Goal: Task Accomplishment & Management: Manage account settings

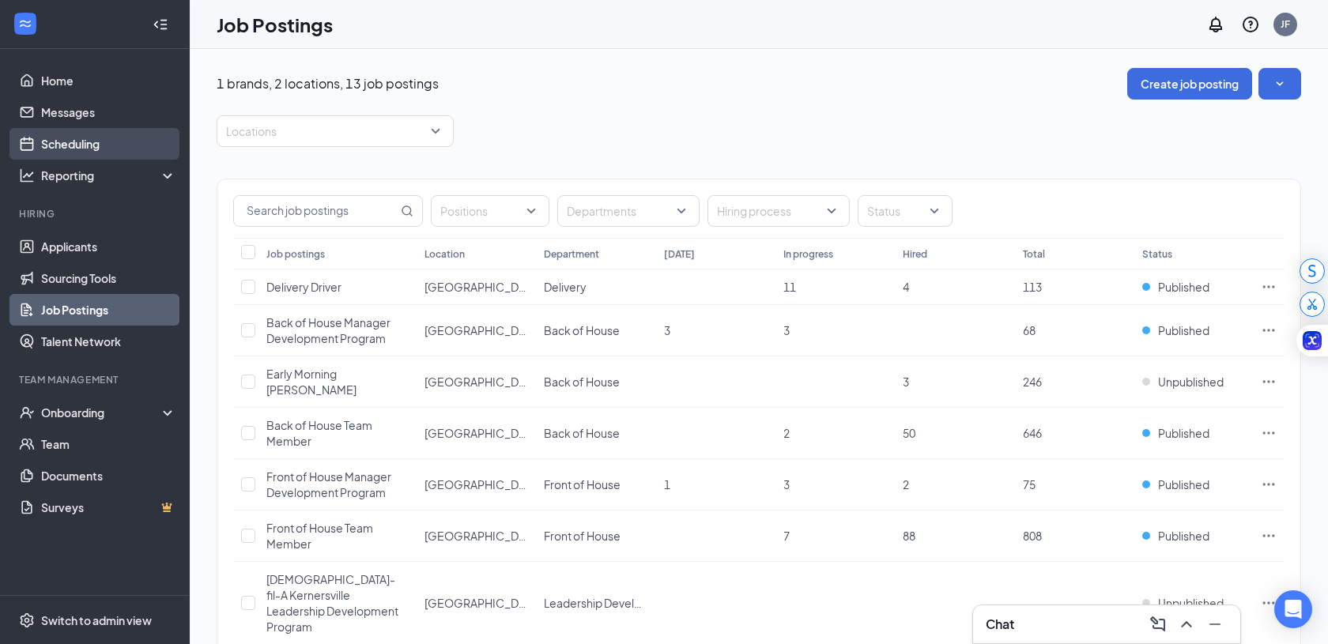
click at [119, 138] on link "Scheduling" at bounding box center [108, 144] width 135 height 32
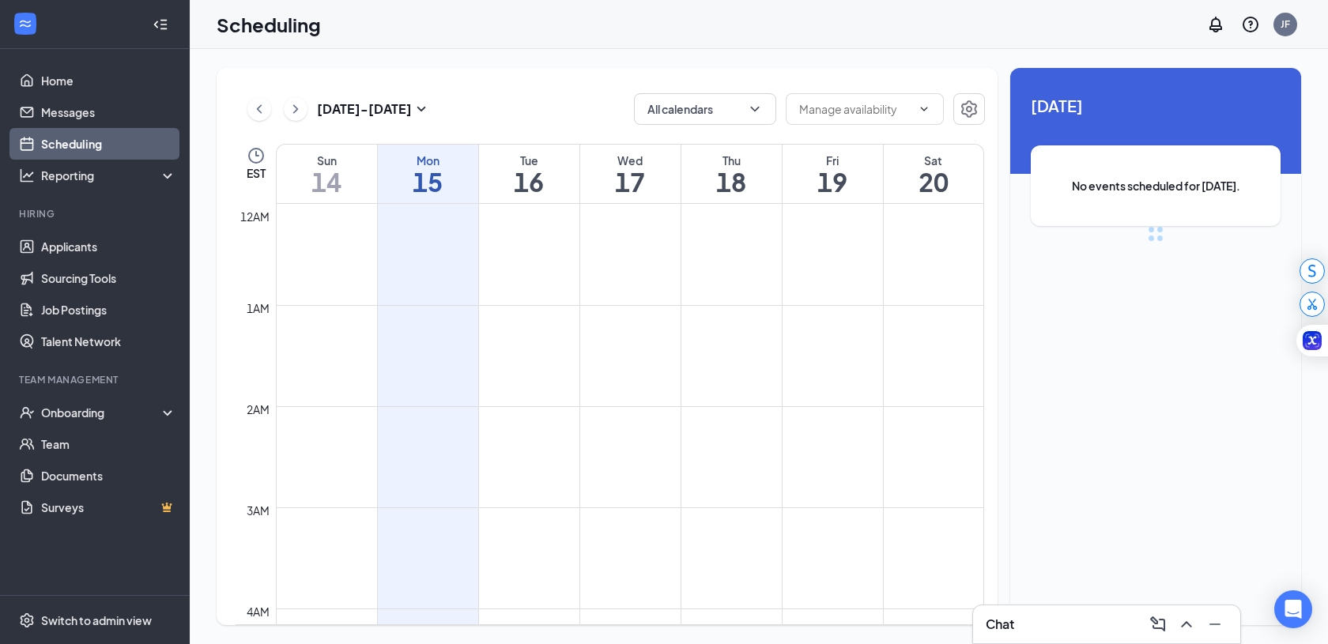
scroll to position [777, 0]
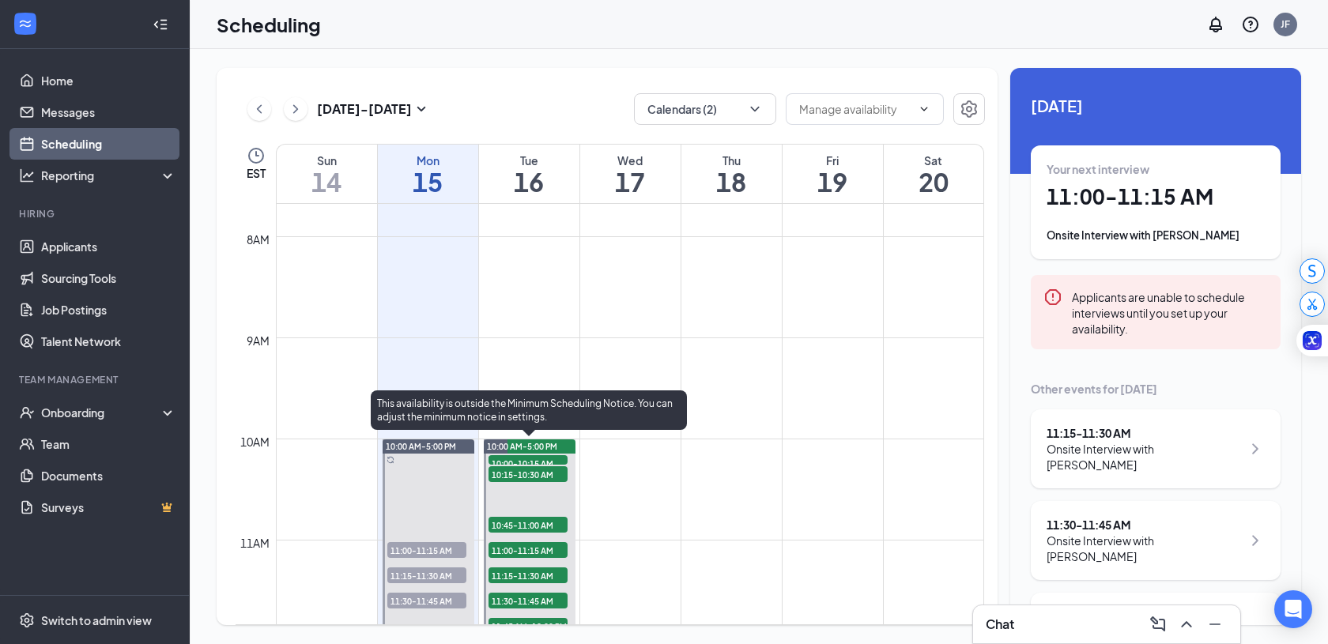
click at [526, 455] on span "10:00-10:15 AM" at bounding box center [527, 463] width 79 height 16
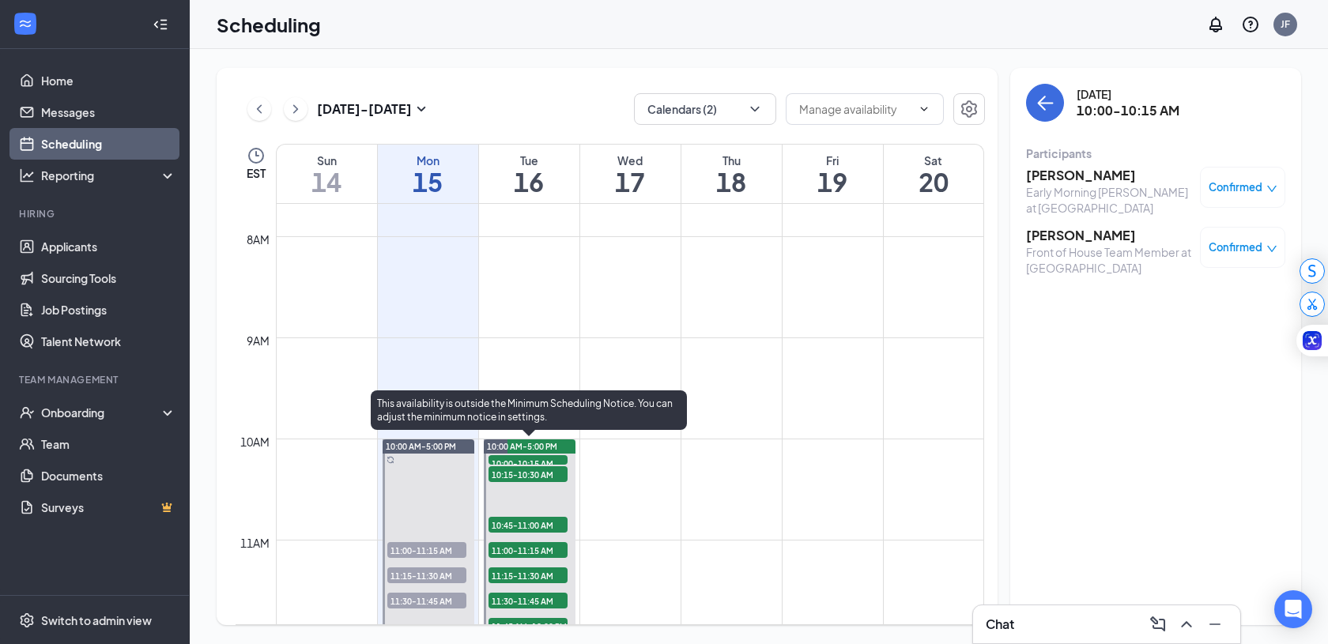
click at [528, 473] on span "10:15-10:30 AM" at bounding box center [527, 474] width 79 height 16
click at [534, 522] on span "10:45-11:00 AM" at bounding box center [527, 525] width 79 height 16
click at [530, 548] on span "11:00-11:15 AM" at bounding box center [527, 550] width 79 height 16
click at [531, 572] on span "11:15-11:30 AM" at bounding box center [527, 575] width 79 height 16
click at [525, 605] on span "11:30-11:45 AM" at bounding box center [527, 601] width 79 height 16
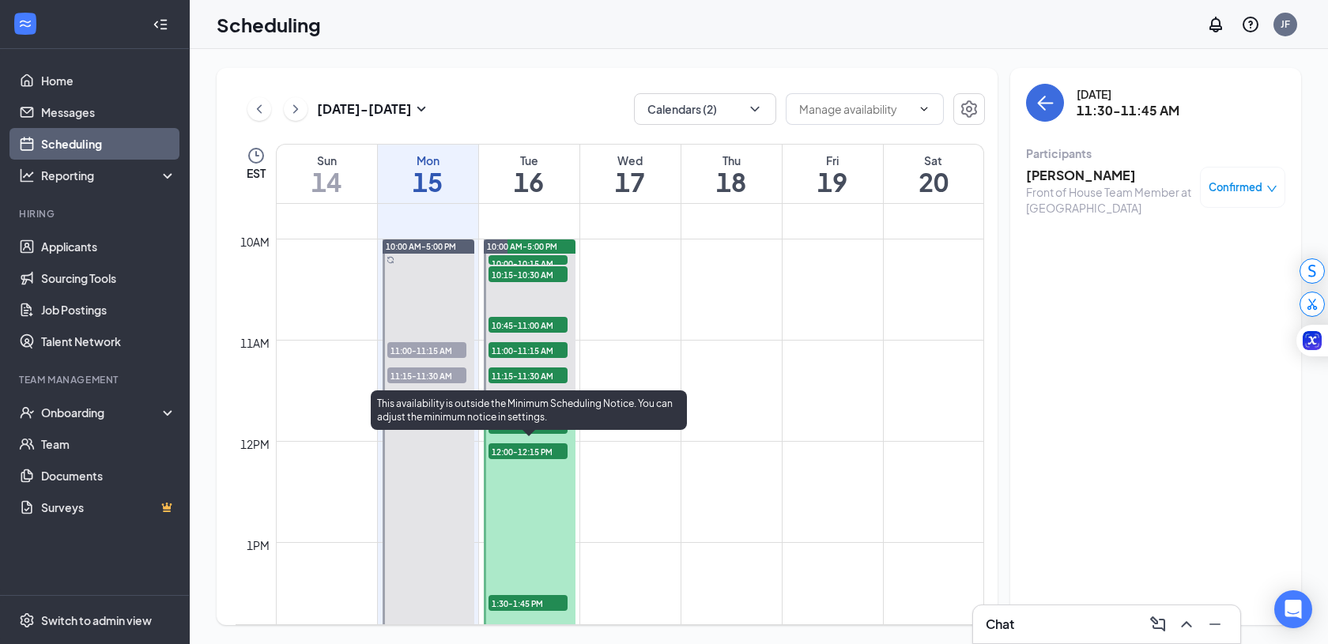
scroll to position [1037, 0]
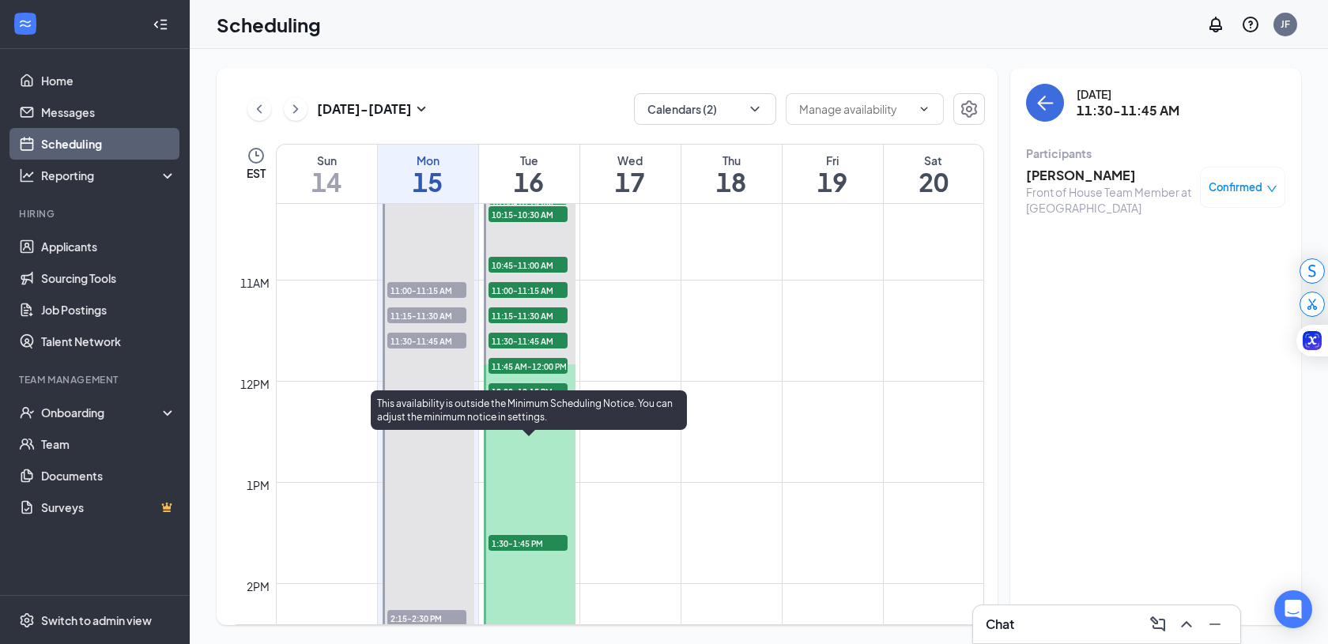
click at [534, 363] on span "11:45 AM-12:00 PM" at bounding box center [527, 366] width 79 height 16
click at [533, 387] on span "12:00-12:15 PM" at bounding box center [527, 391] width 79 height 16
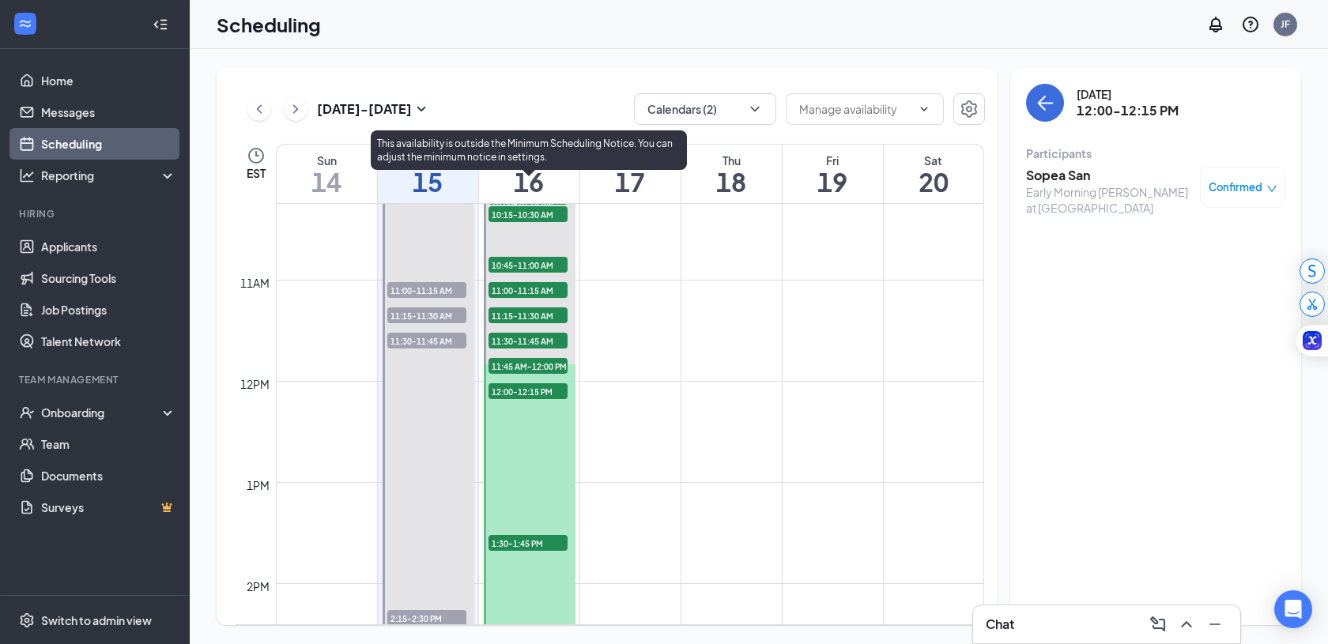
click at [519, 548] on span "1:30-1:45 PM" at bounding box center [527, 543] width 79 height 16
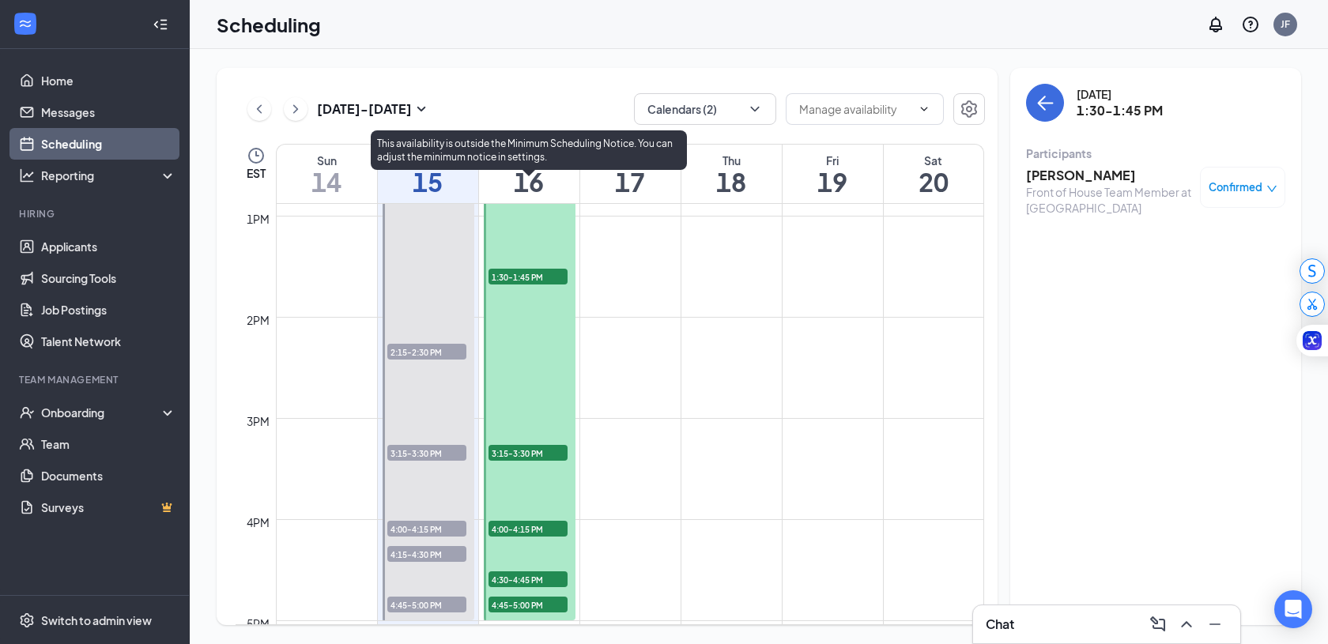
scroll to position [1309, 0]
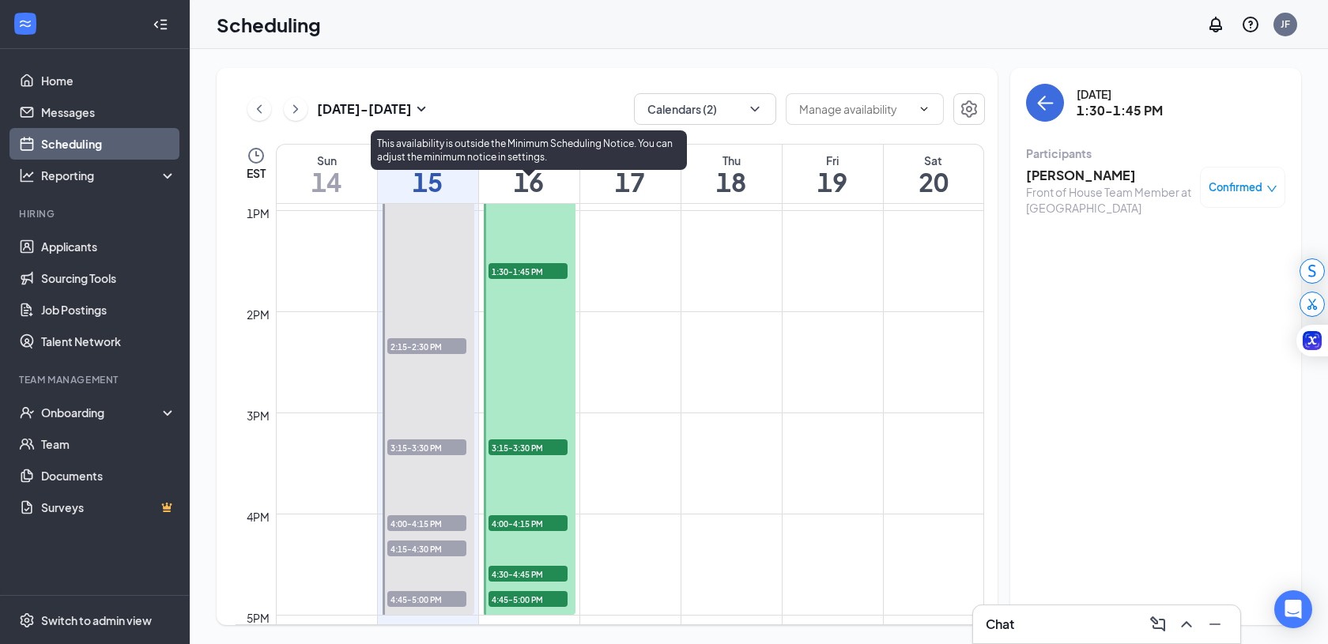
click at [536, 443] on span "3:15-3:30 PM" at bounding box center [527, 447] width 79 height 16
click at [530, 524] on span "4:00-4:15 PM" at bounding box center [527, 523] width 79 height 16
click at [536, 576] on span "4:30-4:45 PM" at bounding box center [527, 574] width 79 height 16
click at [533, 597] on span "4:45-5:00 PM" at bounding box center [527, 599] width 79 height 16
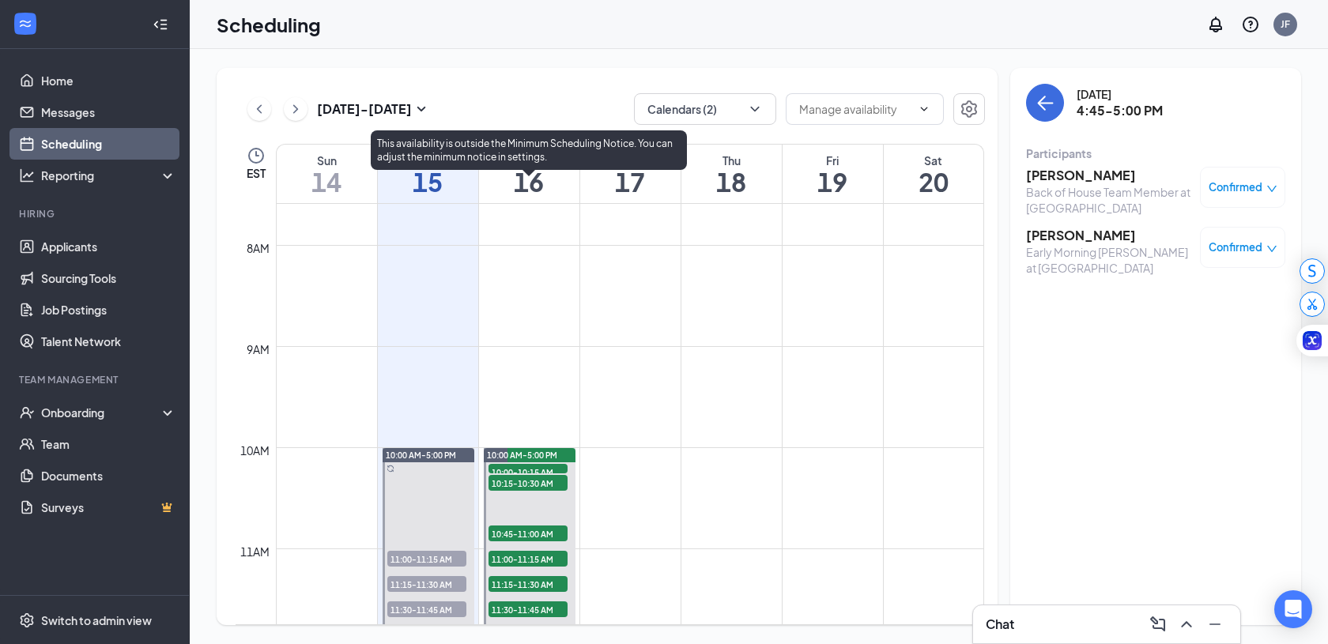
scroll to position [755, 0]
